Goal: Information Seeking & Learning: Learn about a topic

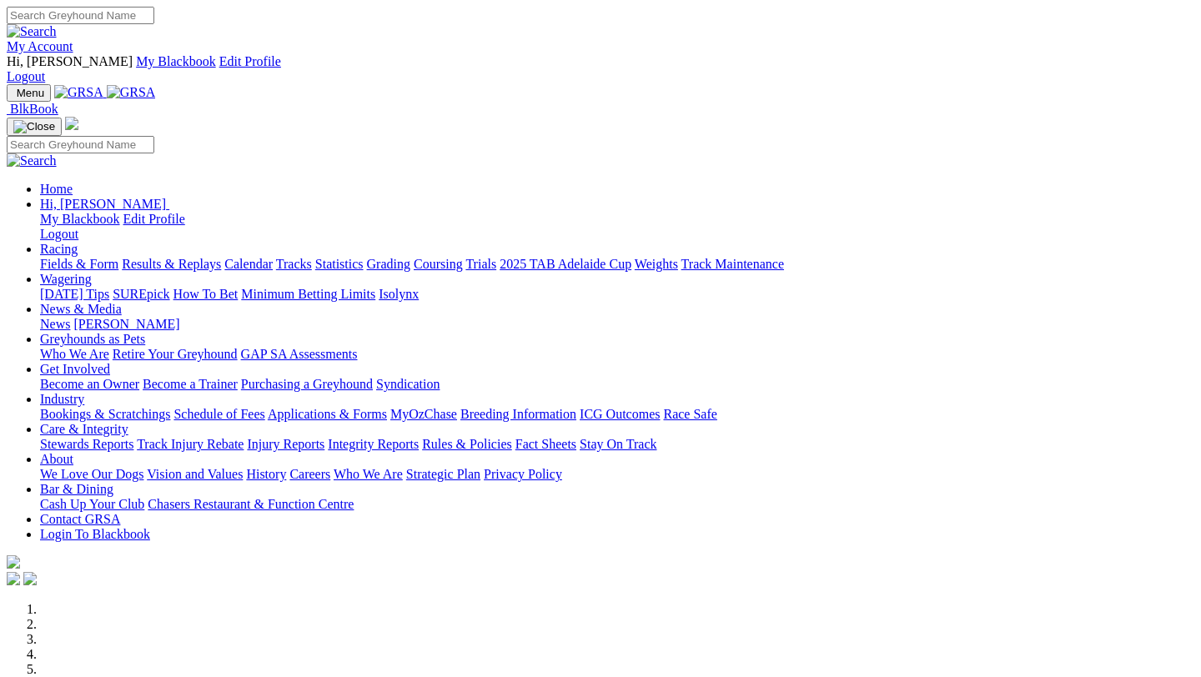
scroll to position [615, 0]
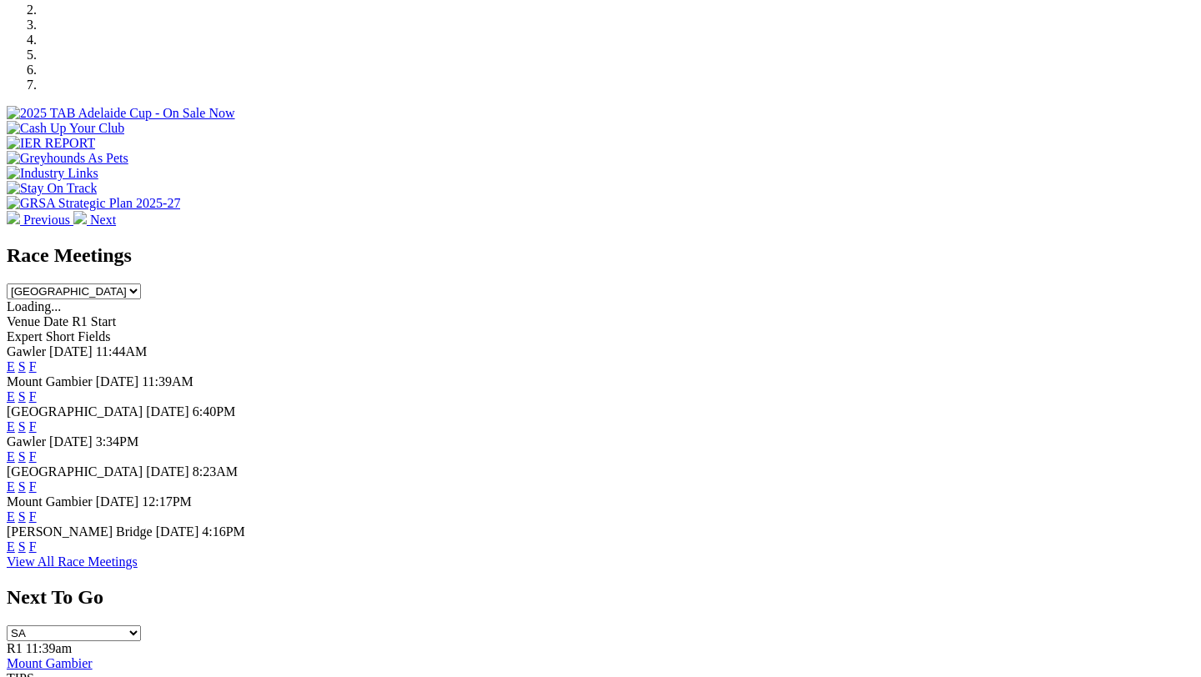
click at [37, 540] on link "F" at bounding box center [33, 547] width 8 height 14
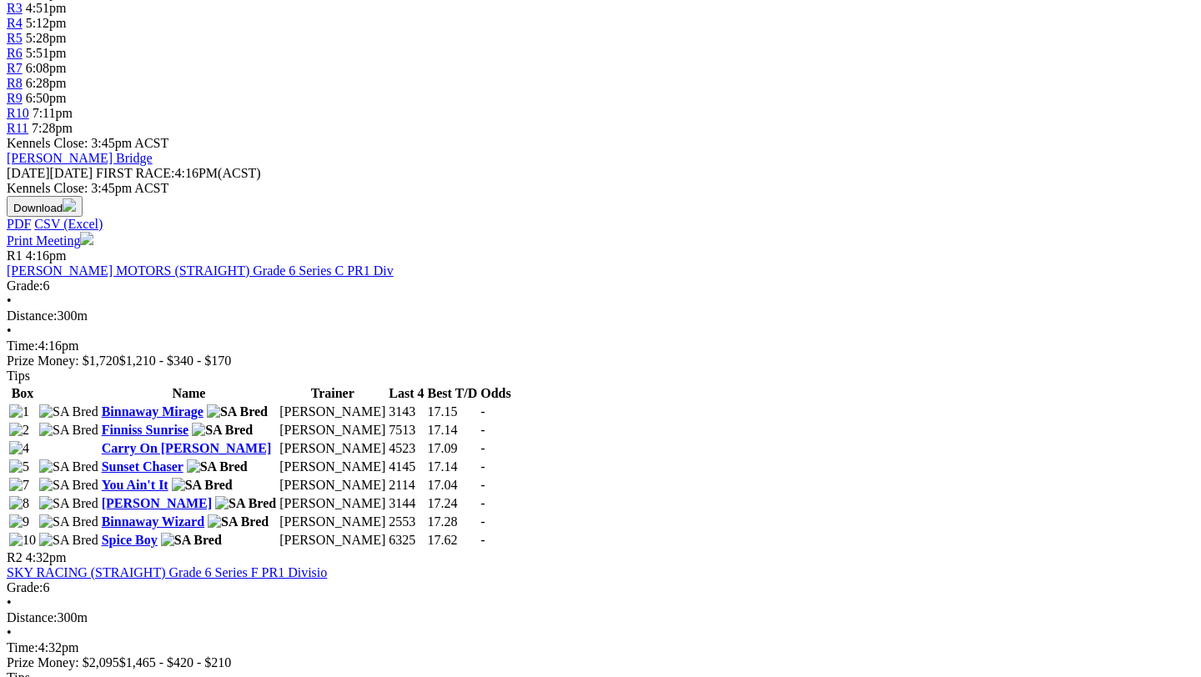
scroll to position [707, 0]
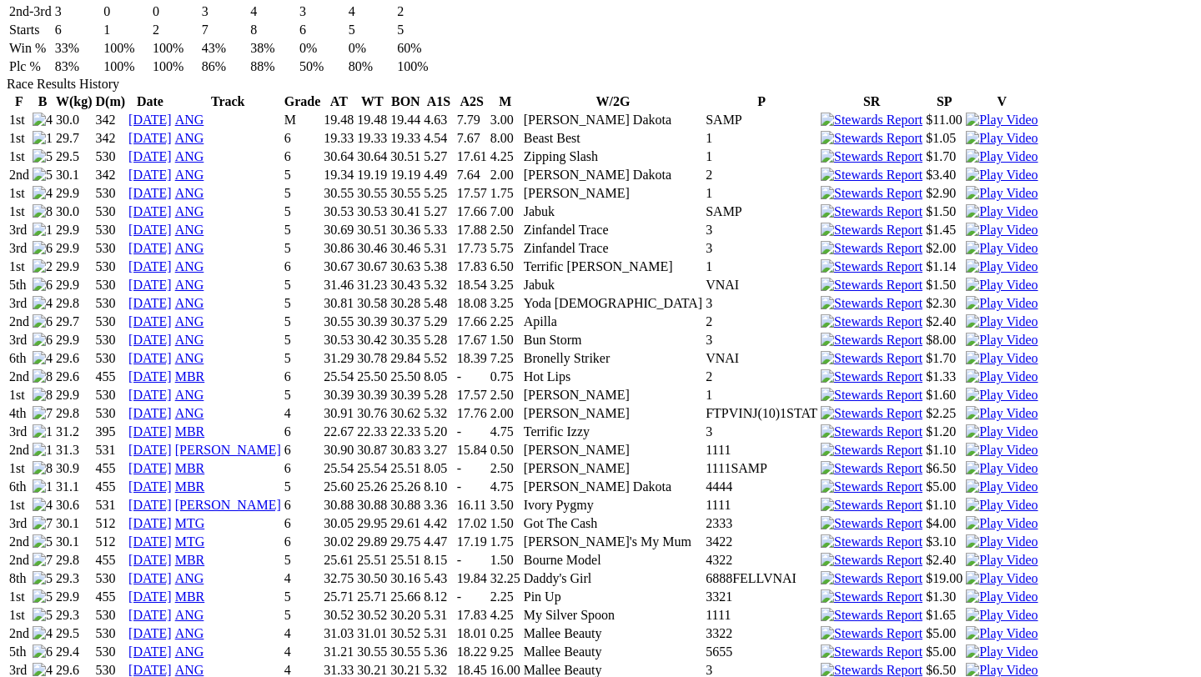
scroll to position [1203, 0]
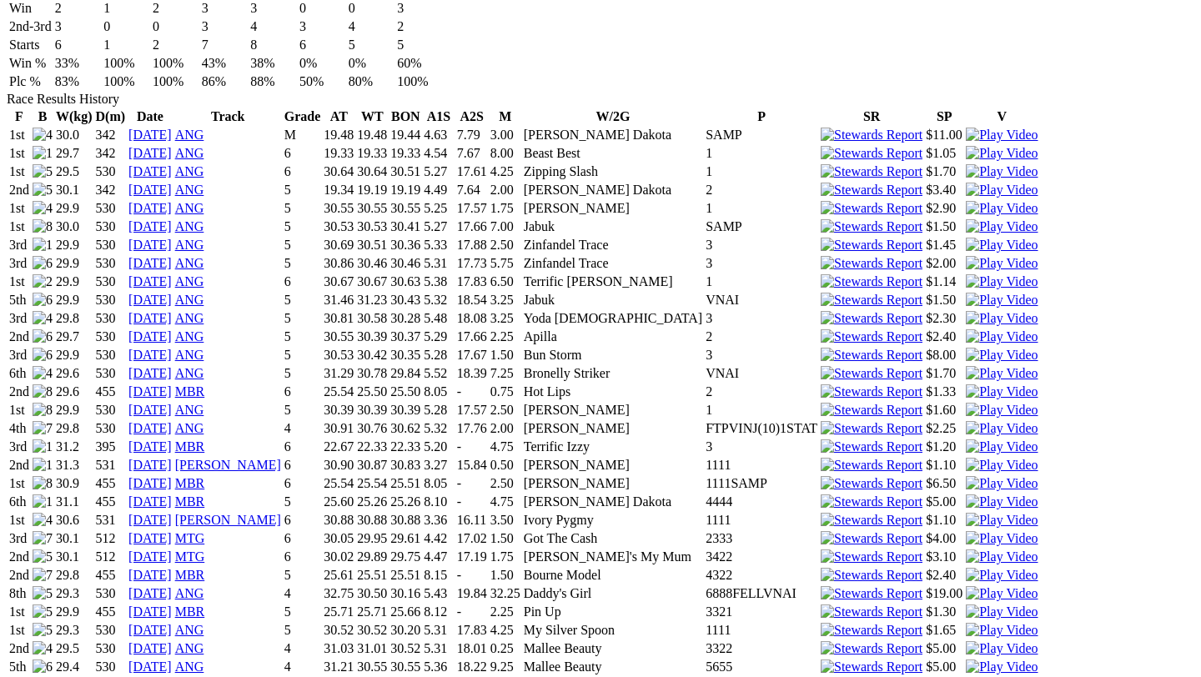
drag, startPoint x: 334, startPoint y: 478, endPoint x: 366, endPoint y: 478, distance: 32.5
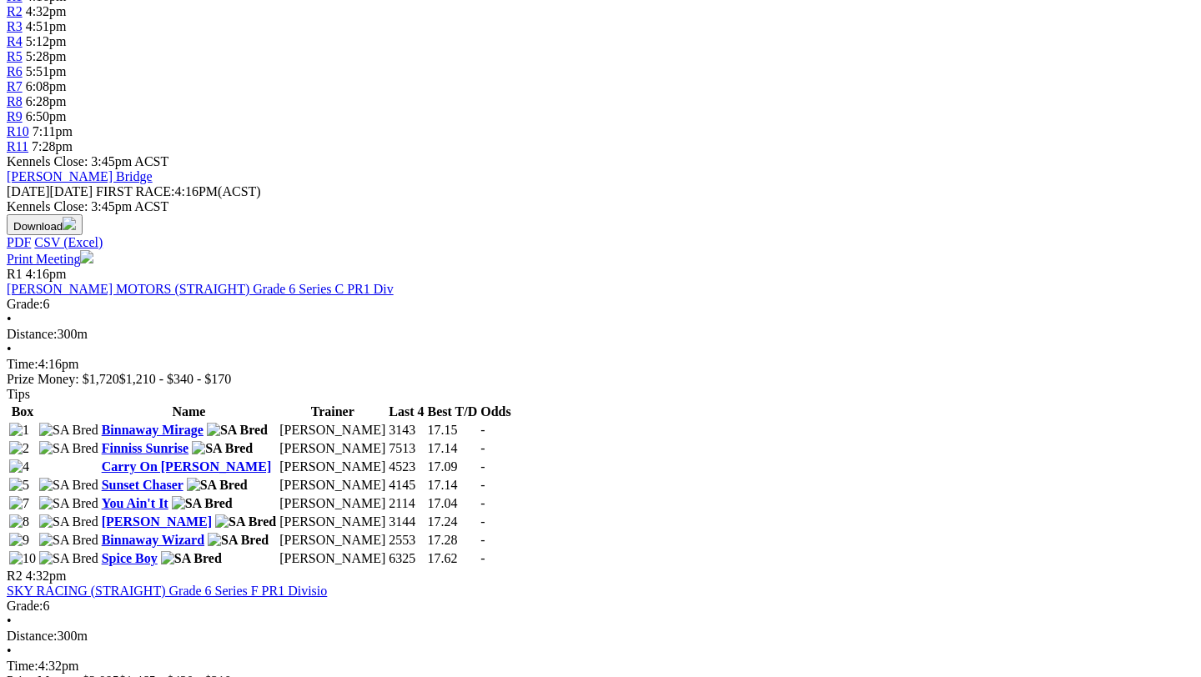
scroll to position [676, 0]
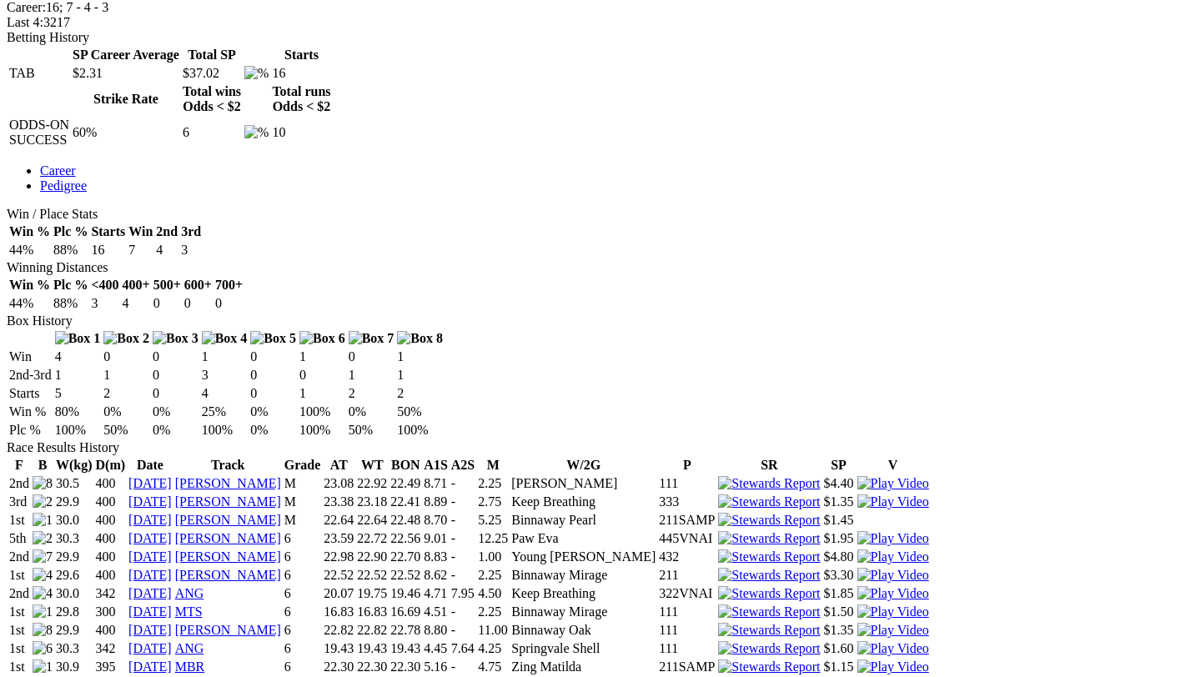
scroll to position [846, 0]
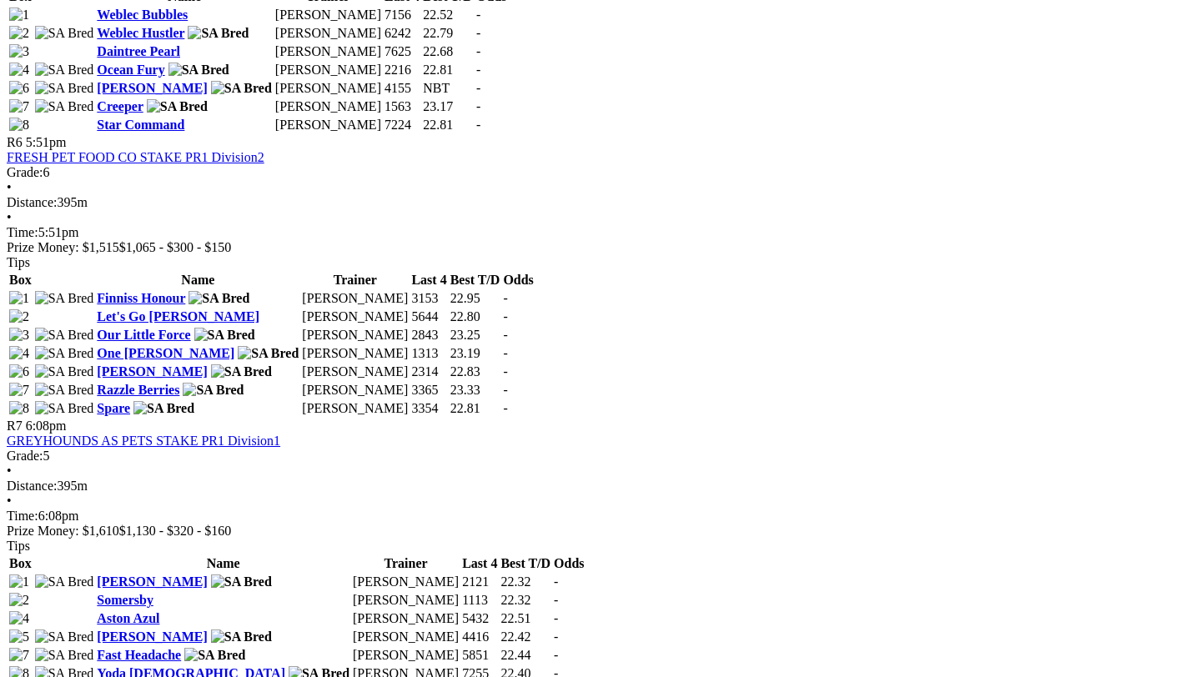
scroll to position [2302, 0]
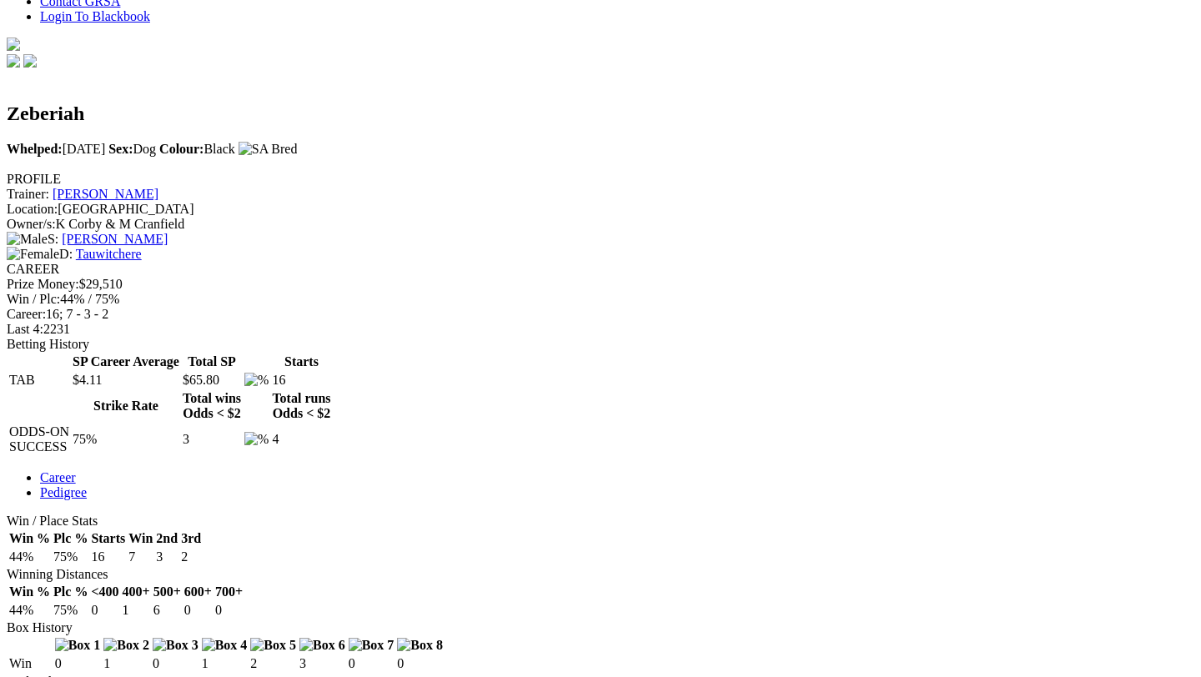
scroll to position [546, 0]
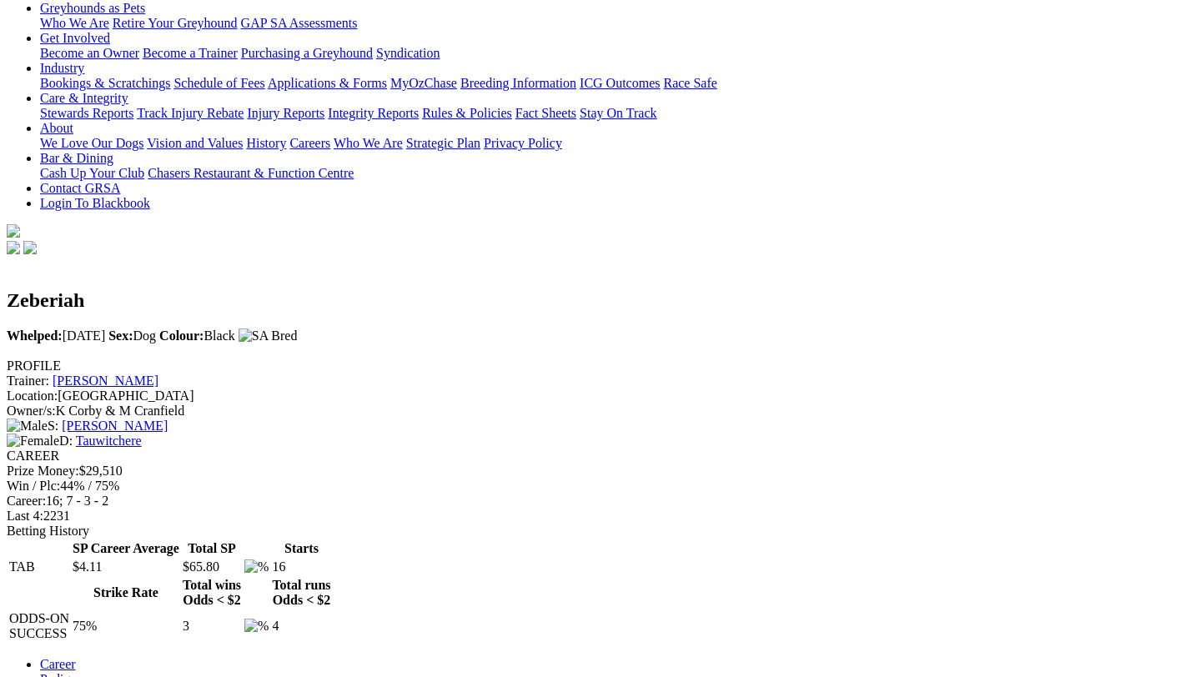
scroll to position [341, 0]
